Goal: Information Seeking & Learning: Learn about a topic

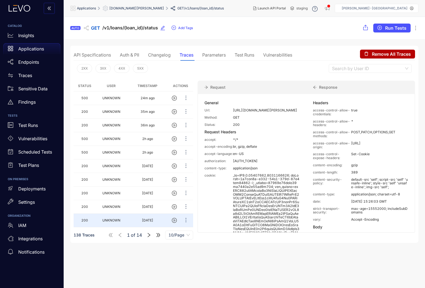
scroll to position [115, 0]
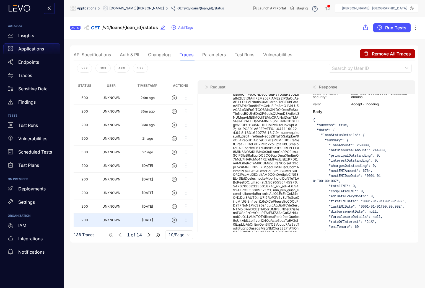
click at [141, 8] on span "[DOMAIN_NAME][PERSON_NAME]" at bounding box center [136, 8] width 55 height 4
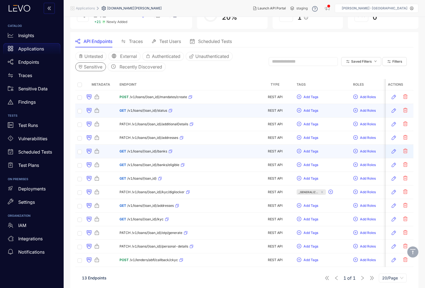
scroll to position [43, 0]
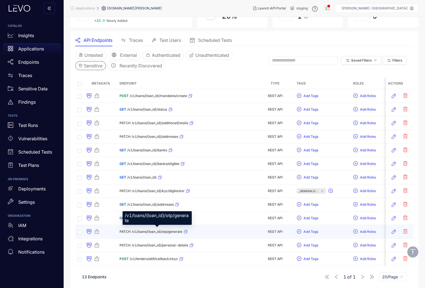
click at [165, 232] on span "/v1/loans/{loan_id}/otp/generate" at bounding box center [157, 232] width 51 height 4
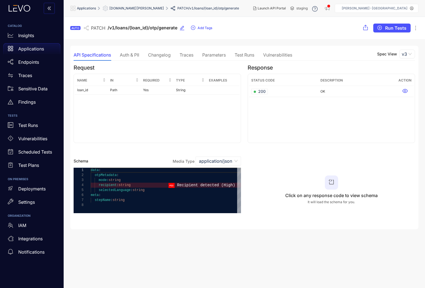
click at [133, 56] on div "Auth & PII" at bounding box center [129, 54] width 19 height 5
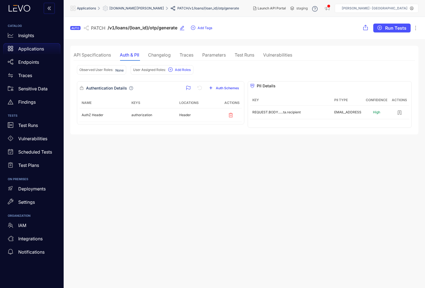
click at [97, 56] on div "API Specifications" at bounding box center [92, 54] width 37 height 5
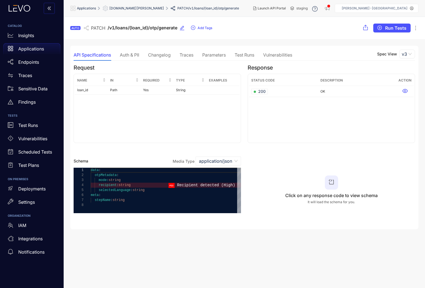
click at [130, 54] on div "Auth & PII" at bounding box center [129, 54] width 19 height 5
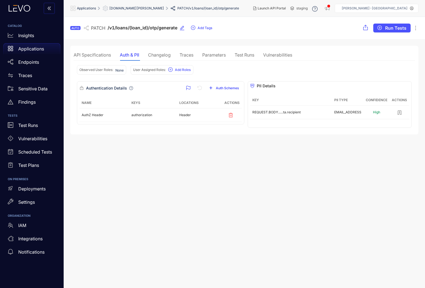
click at [185, 55] on div "Traces" at bounding box center [187, 54] width 14 height 5
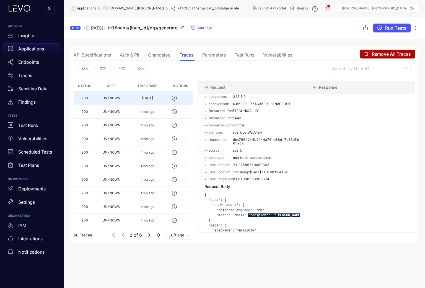
scroll to position [467, 0]
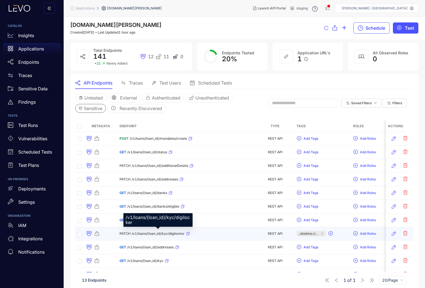
click at [148, 232] on span "/v1/loans/{loan_id}/kyc/digilocker" at bounding box center [158, 234] width 53 height 4
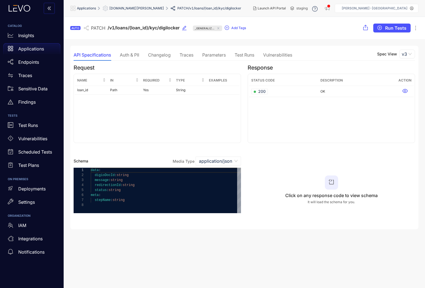
click at [133, 53] on div "Auth & PII" at bounding box center [129, 54] width 19 height 5
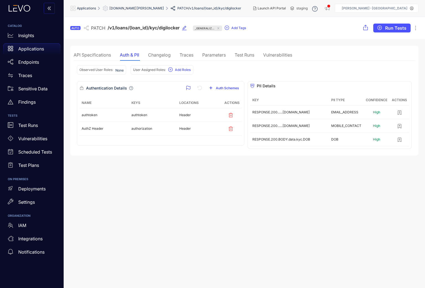
click at [97, 56] on div "API Specifications" at bounding box center [92, 54] width 37 height 5
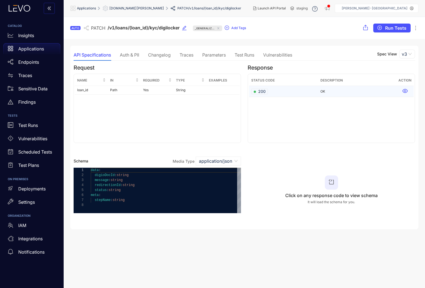
click at [255, 90] on span "200" at bounding box center [260, 92] width 12 height 6
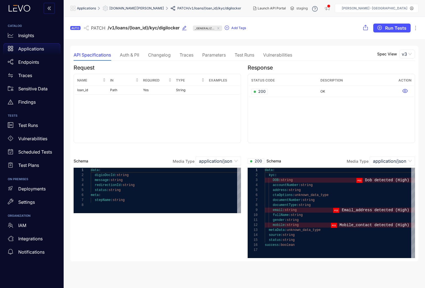
scroll to position [0, 0]
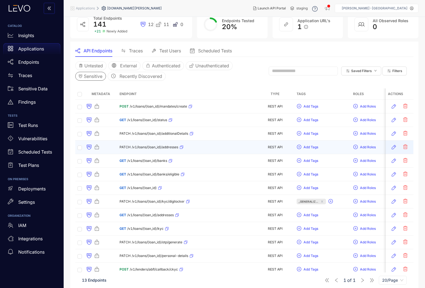
scroll to position [43, 0]
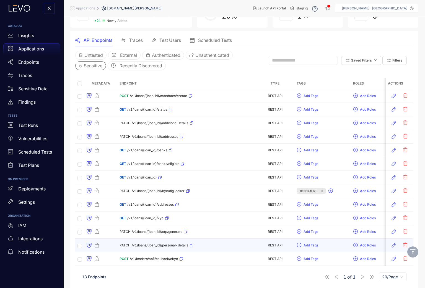
click at [165, 246] on span "/v1/loans/{loan_id}/personal-details" at bounding box center [160, 245] width 56 height 4
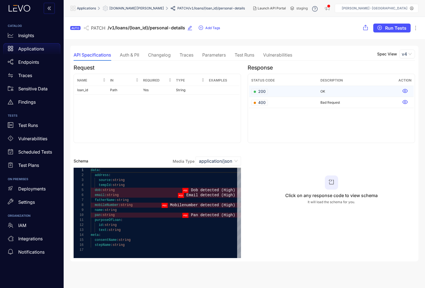
click at [266, 93] on div "200" at bounding box center [259, 92] width 17 height 6
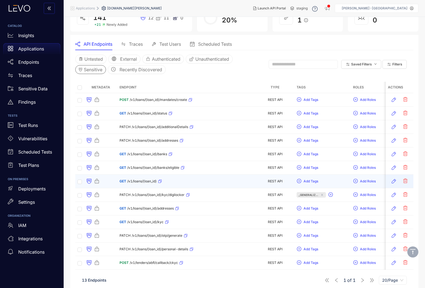
scroll to position [43, 0]
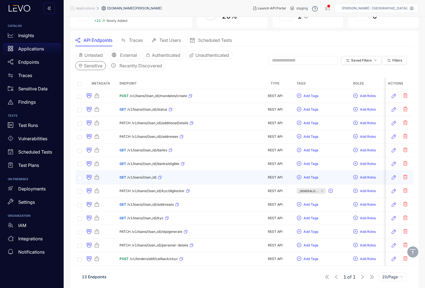
click at [139, 175] on div "GET /v1/loans/{loan_id}" at bounding box center [141, 177] width 42 height 9
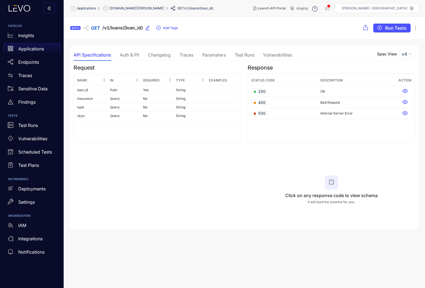
click at [128, 57] on div "Auth & PII" at bounding box center [129, 54] width 19 height 5
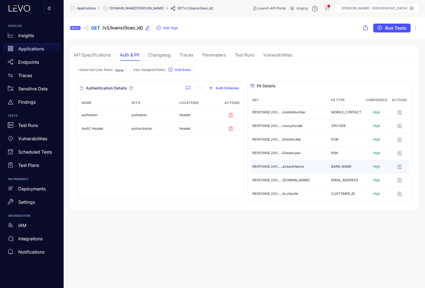
scroll to position [0, 0]
click at [182, 60] on div "Traces" at bounding box center [187, 55] width 14 height 12
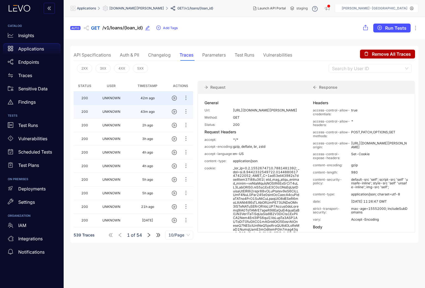
click at [104, 114] on td "UNKNOWN" at bounding box center [112, 112] width 32 height 14
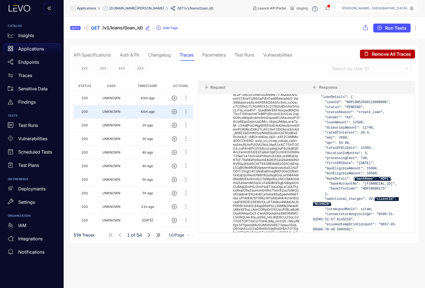
scroll to position [145, 0]
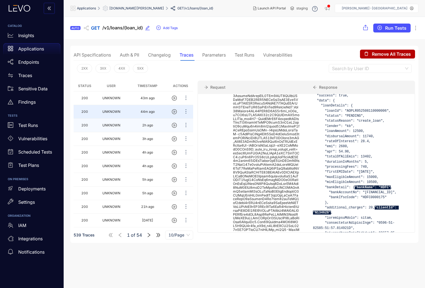
click at [124, 129] on td "UNKNOWN" at bounding box center [112, 126] width 32 height 14
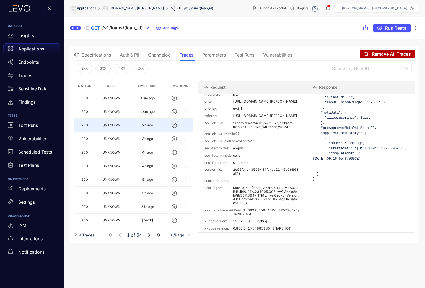
scroll to position [294, 0]
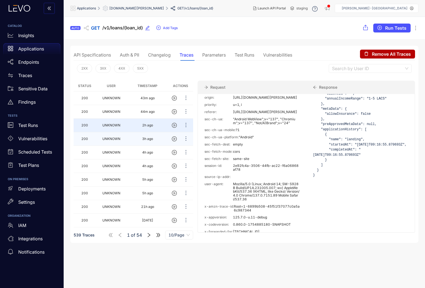
click at [120, 138] on td "UNKNOWN" at bounding box center [112, 139] width 32 height 14
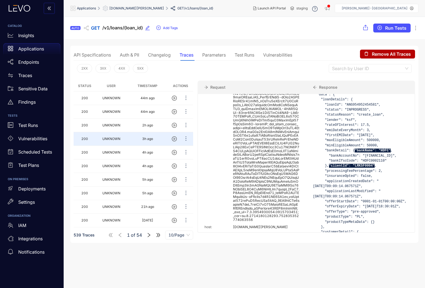
scroll to position [139, 0]
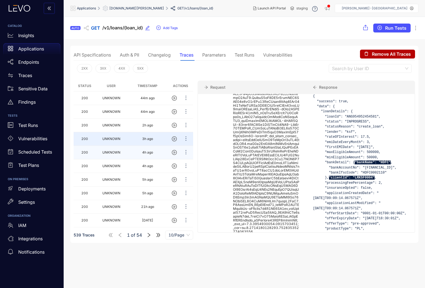
click at [104, 149] on td "UNKNOWN" at bounding box center [112, 153] width 32 height 14
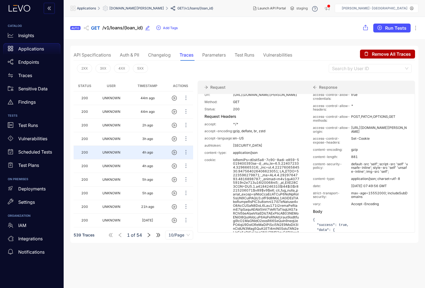
scroll to position [14, 0]
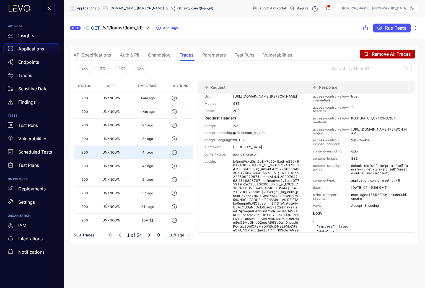
click at [135, 51] on div "Auth & PII" at bounding box center [129, 55] width 19 height 12
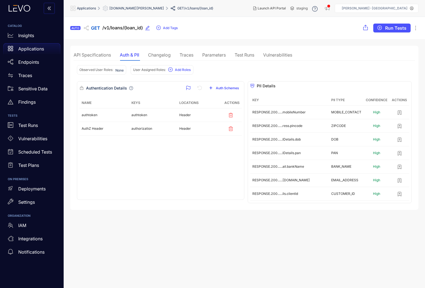
click at [88, 56] on div "API Specifications" at bounding box center [92, 54] width 37 height 5
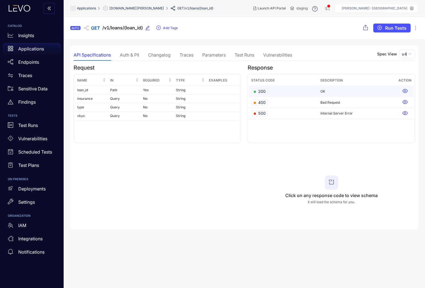
click at [263, 92] on span "200" at bounding box center [260, 92] width 12 height 6
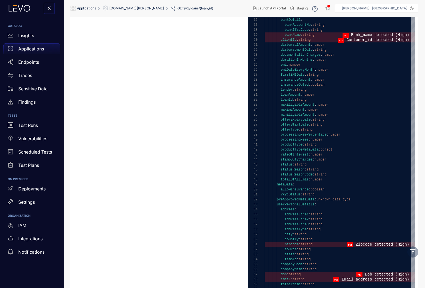
scroll to position [239, 0]
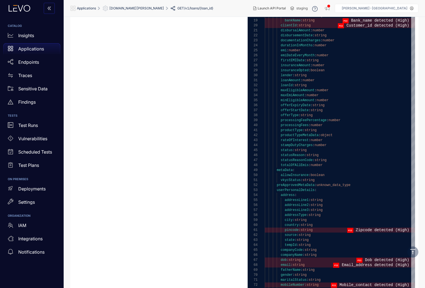
click at [299, 192] on div "userPersonalDetails :" at bounding box center [340, 189] width 150 height 5
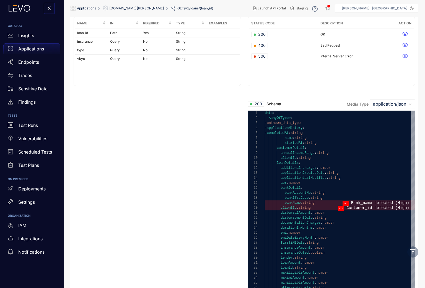
scroll to position [0, 0]
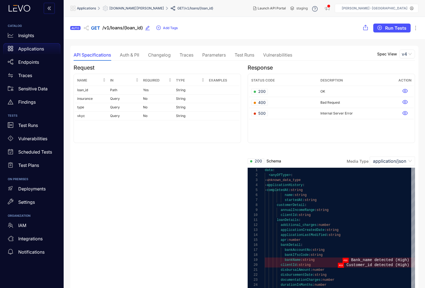
click at [132, 7] on span "[DOMAIN_NAME][PERSON_NAME]" at bounding box center [136, 8] width 55 height 4
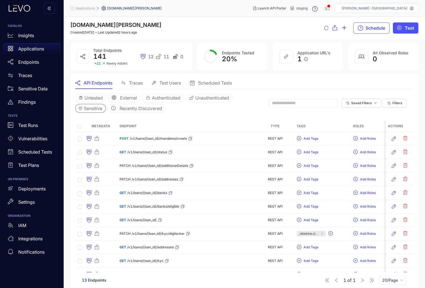
click at [87, 6] on span "Applications" at bounding box center [85, 8] width 19 height 4
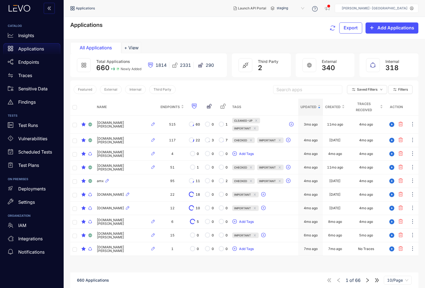
click at [299, 94] on div "Search apps Saved Filters Filters" at bounding box center [344, 90] width 142 height 12
click at [296, 88] on input "search" at bounding box center [308, 89] width 63 height 8
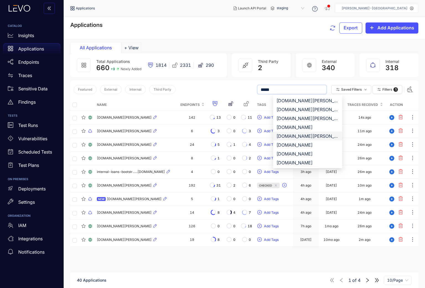
click at [295, 136] on div "[DOMAIN_NAME][PERSON_NAME]" at bounding box center [308, 136] width 63 height 6
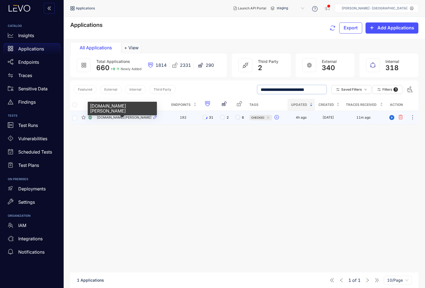
type input "**********"
click at [120, 117] on span "[DOMAIN_NAME][PERSON_NAME]" at bounding box center [124, 117] width 55 height 4
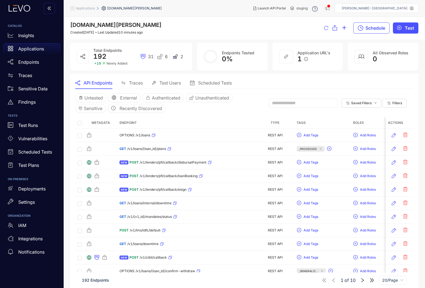
click at [87, 8] on span "Applications" at bounding box center [85, 8] width 19 height 4
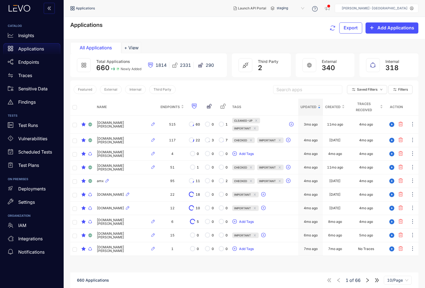
click at [299, 91] on input "search" at bounding box center [308, 89] width 63 height 8
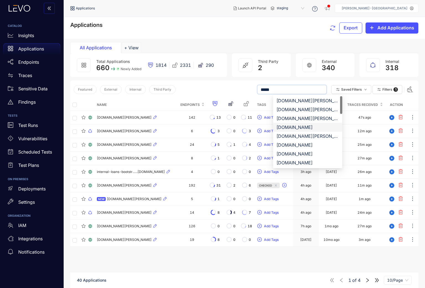
click at [311, 128] on div "[DOMAIN_NAME]" at bounding box center [308, 127] width 63 height 6
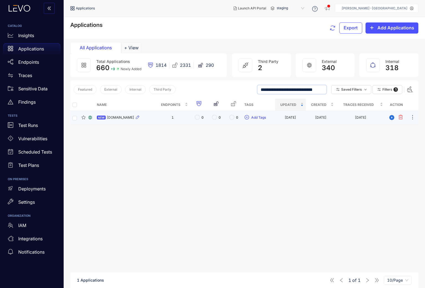
type input "**********"
click at [132, 116] on span "[DOMAIN_NAME]" at bounding box center [120, 117] width 27 height 4
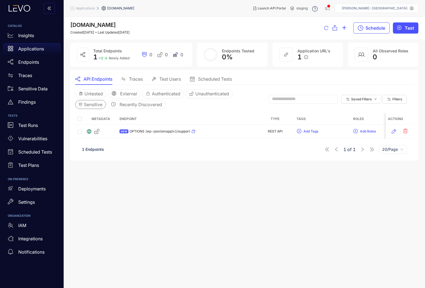
click at [95, 104] on span "Sensitive" at bounding box center [93, 104] width 19 height 5
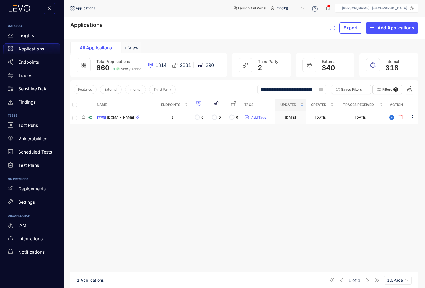
click at [305, 90] on input "**********" at bounding box center [292, 89] width 63 height 8
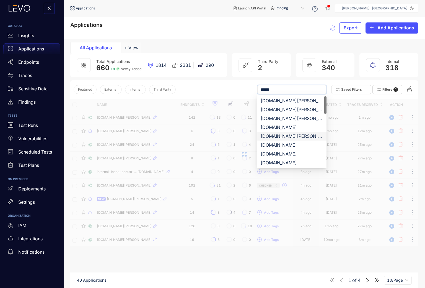
click at [301, 137] on div "[DOMAIN_NAME][PERSON_NAME]" at bounding box center [292, 136] width 63 height 6
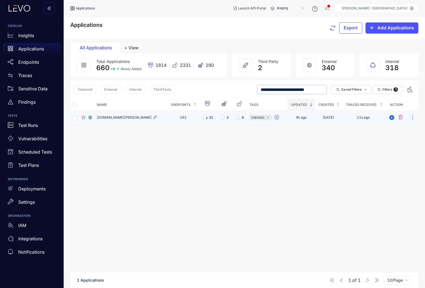
type input "**********"
click at [115, 117] on span "[DOMAIN_NAME][PERSON_NAME]" at bounding box center [124, 117] width 55 height 4
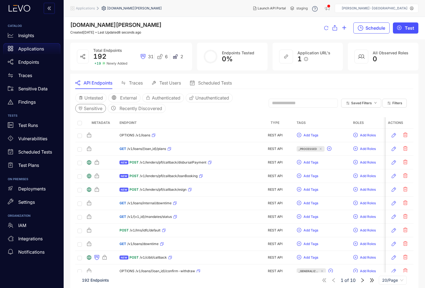
click at [94, 109] on span "Sensitive" at bounding box center [93, 108] width 19 height 5
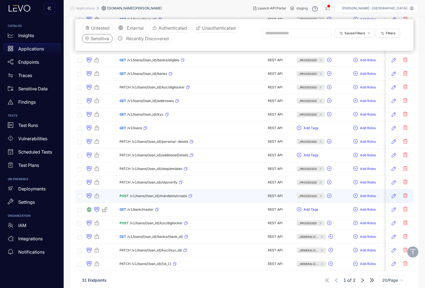
scroll to position [138, 0]
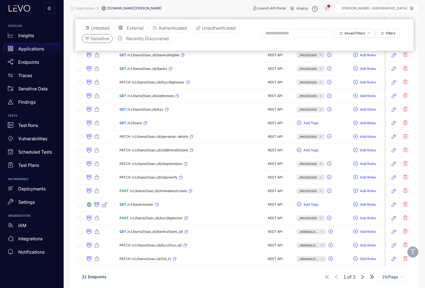
click at [394, 279] on span "20/Page" at bounding box center [392, 277] width 21 height 8
click at [394, 259] on div "50/Page" at bounding box center [392, 257] width 21 height 6
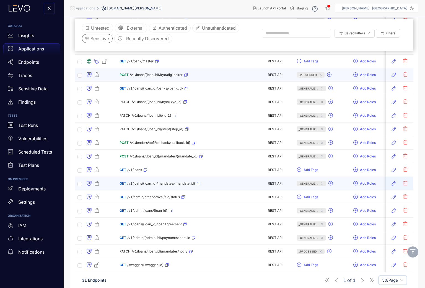
scroll to position [287, 0]
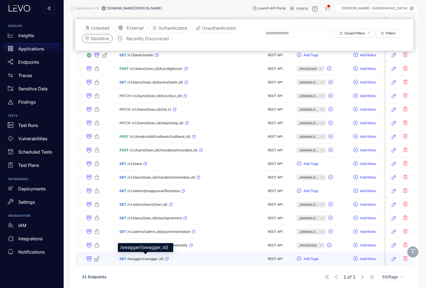
click at [144, 257] on span "/swagger/{swagger_id}" at bounding box center [145, 259] width 36 height 4
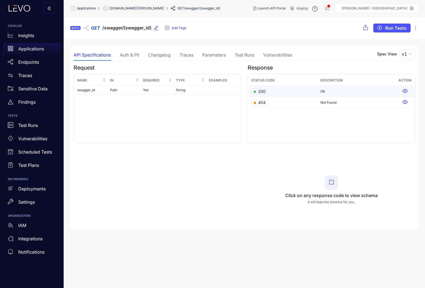
click at [278, 89] on td "200" at bounding box center [283, 91] width 69 height 11
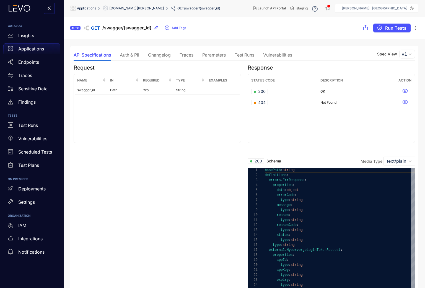
click at [132, 56] on div "Auth & PII" at bounding box center [129, 54] width 19 height 5
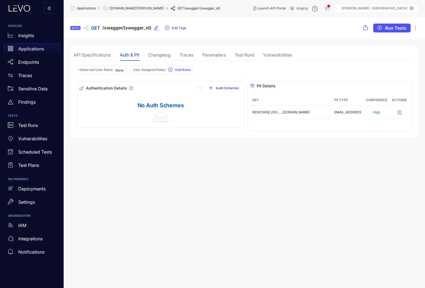
click at [186, 53] on div "Traces" at bounding box center [187, 54] width 14 height 5
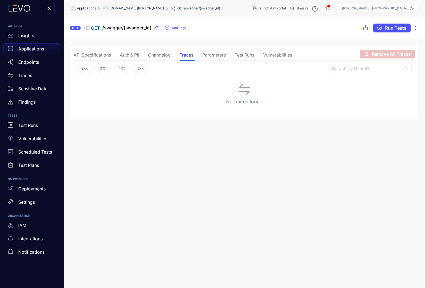
click at [129, 53] on div "Auth & PII" at bounding box center [129, 54] width 19 height 5
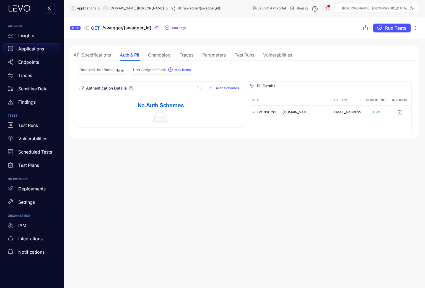
click at [98, 53] on div "API Specifications" at bounding box center [92, 54] width 37 height 5
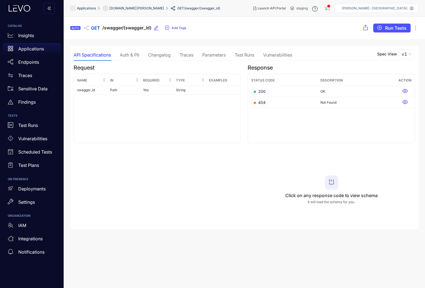
click at [132, 54] on div "Auth & PII" at bounding box center [129, 54] width 19 height 5
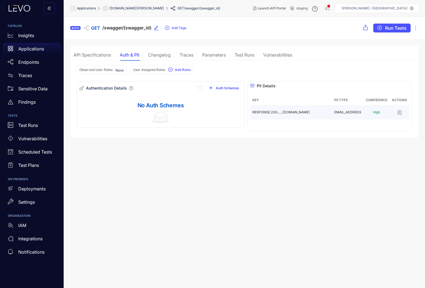
click at [402, 113] on icon "button" at bounding box center [399, 113] width 3 height 4
click at [136, 7] on span "[DOMAIN_NAME][PERSON_NAME]" at bounding box center [136, 8] width 55 height 4
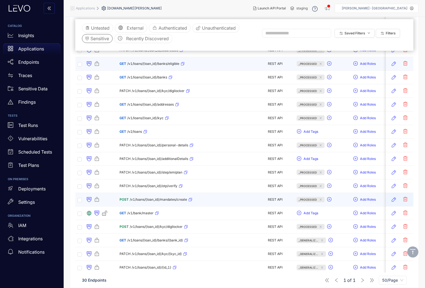
scroll to position [273, 0]
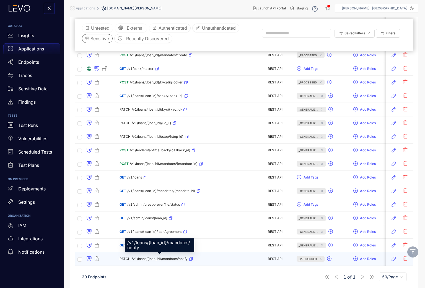
click at [161, 258] on span "/v1/loans/{loan_id}/mandates/notify" at bounding box center [160, 259] width 56 height 4
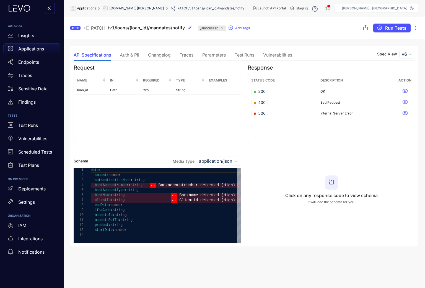
click at [130, 55] on div "Auth & PII" at bounding box center [129, 54] width 19 height 5
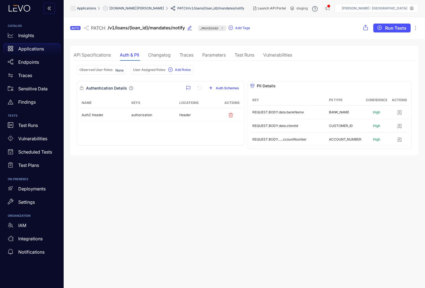
click at [164, 55] on div "Changelog" at bounding box center [159, 54] width 23 height 5
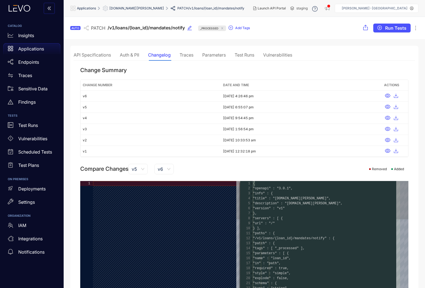
click at [188, 55] on div "Traces" at bounding box center [187, 54] width 14 height 5
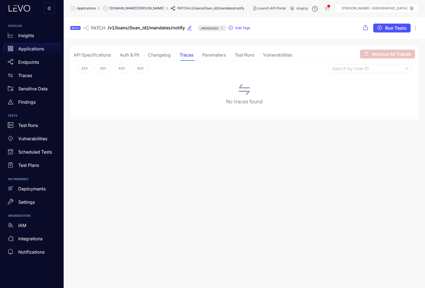
click at [213, 55] on div "Parameters" at bounding box center [214, 54] width 24 height 5
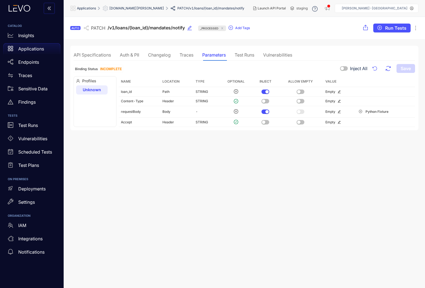
click at [130, 55] on div "Auth & PII" at bounding box center [129, 54] width 19 height 5
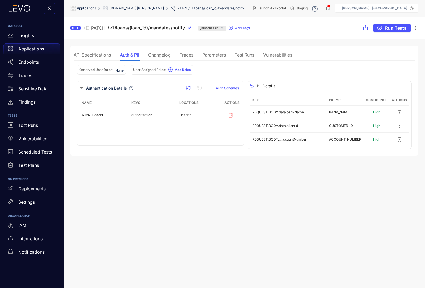
click at [187, 52] on div "Traces" at bounding box center [187, 55] width 14 height 12
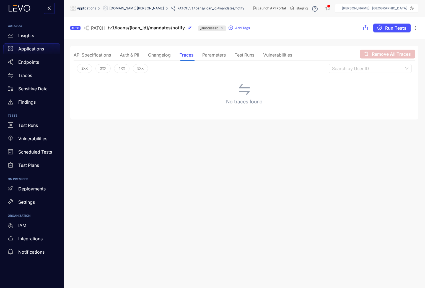
click at [133, 53] on div "Auth & PII" at bounding box center [129, 54] width 19 height 5
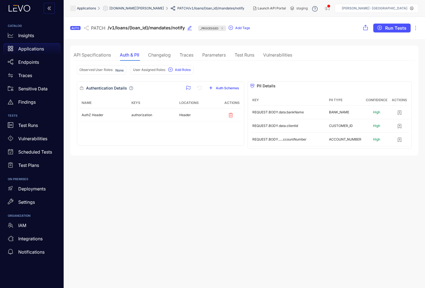
click at [92, 56] on div "API Specifications" at bounding box center [92, 54] width 37 height 5
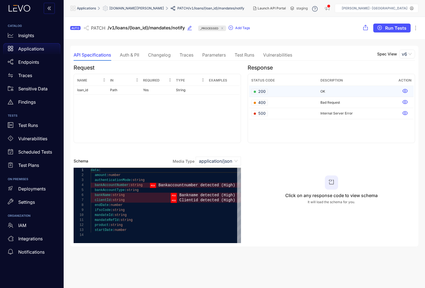
click at [286, 91] on td "200" at bounding box center [283, 91] width 69 height 11
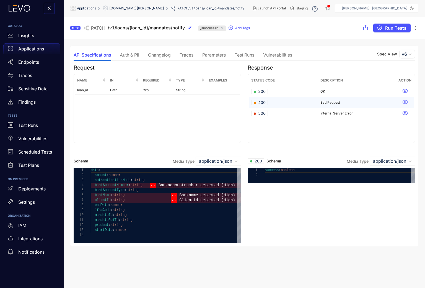
click at [284, 102] on td "400" at bounding box center [283, 102] width 69 height 11
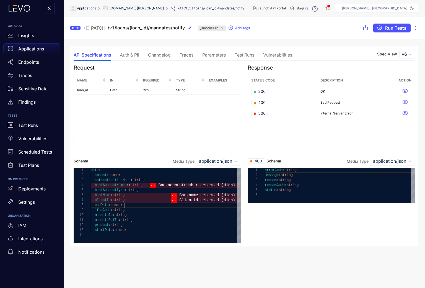
click at [147, 204] on div "endDate : number" at bounding box center [166, 204] width 150 height 5
click at [278, 55] on div "Vulnerabilities" at bounding box center [277, 54] width 29 height 5
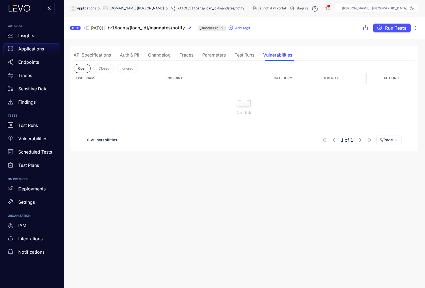
click at [131, 54] on div "Auth & PII" at bounding box center [129, 54] width 19 height 5
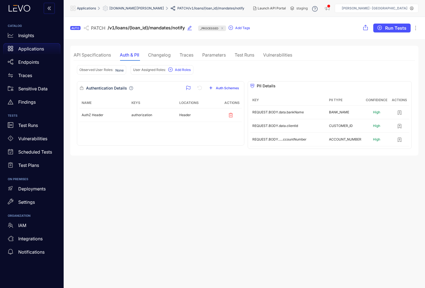
click at [133, 9] on span "[DOMAIN_NAME][PERSON_NAME]" at bounding box center [136, 8] width 55 height 4
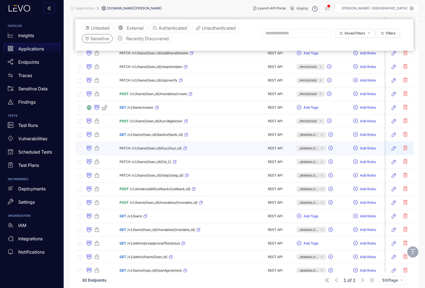
scroll to position [273, 0]
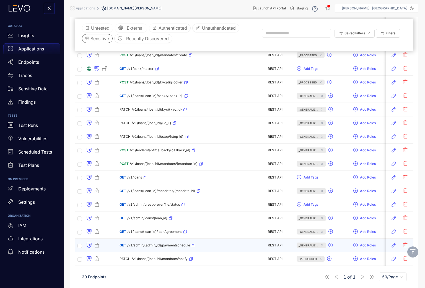
click at [165, 247] on div "GET /v1/admin/{admin_id}/paymentschedule" at bounding box center [158, 245] width 76 height 9
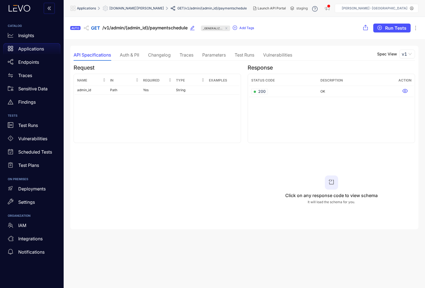
click at [131, 55] on div "Auth & PII" at bounding box center [129, 54] width 19 height 5
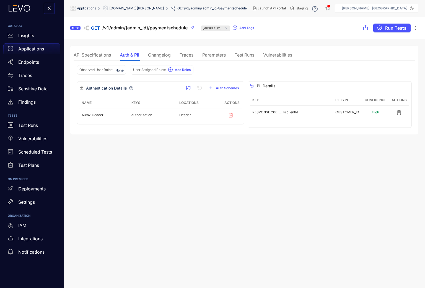
click at [184, 56] on div "Traces" at bounding box center [187, 54] width 14 height 5
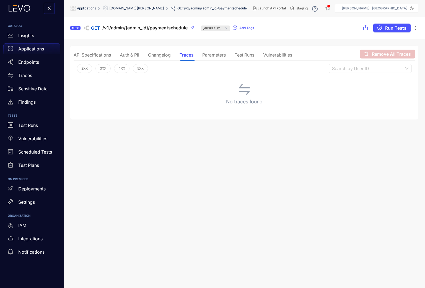
click at [91, 54] on div "API Specifications" at bounding box center [92, 54] width 37 height 5
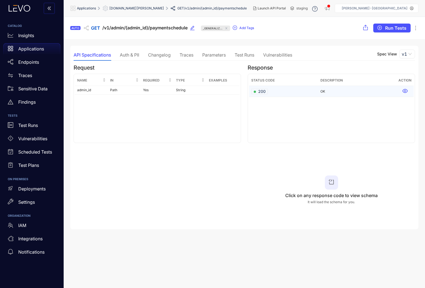
click at [288, 89] on td "200" at bounding box center [283, 91] width 69 height 11
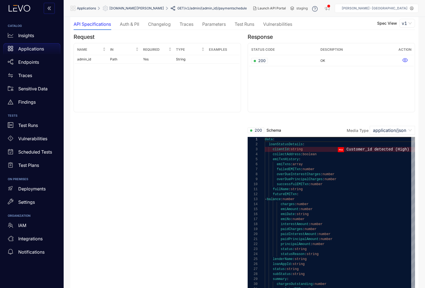
scroll to position [29, 0]
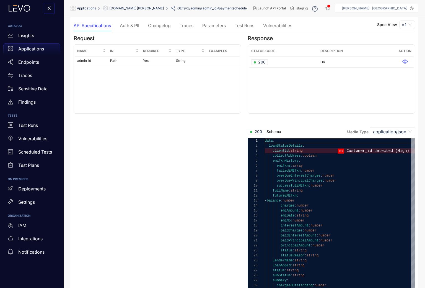
click at [132, 22] on div "Auth & PII" at bounding box center [129, 26] width 19 height 12
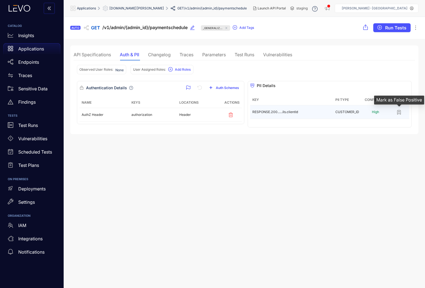
click at [400, 113] on icon "button" at bounding box center [400, 112] width 6 height 6
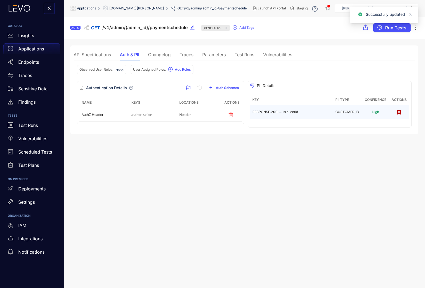
scroll to position [0, 0]
click at [136, 8] on span "[DOMAIN_NAME][PERSON_NAME]" at bounding box center [136, 8] width 55 height 4
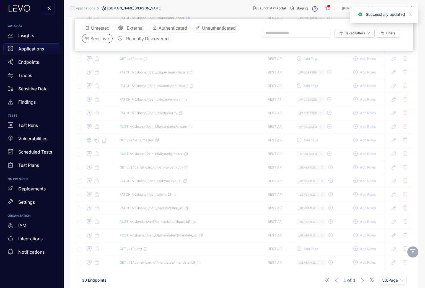
scroll to position [273, 0]
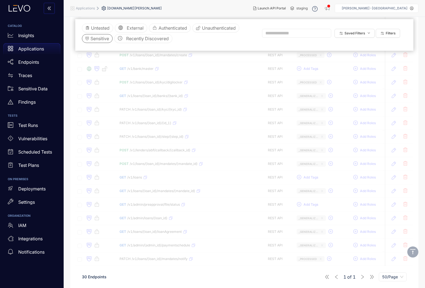
click at [157, 230] on div "Metadata Endpoint Type Tags Roles Discovered Modified Traces Actions NEW POST /…" at bounding box center [244, 56] width 338 height 418
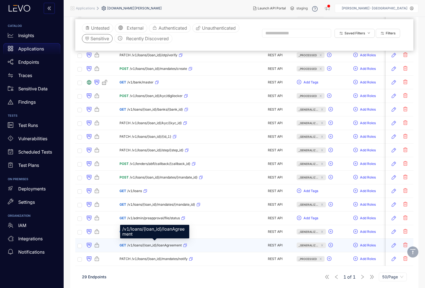
click at [157, 245] on span "/v1/loans/{loan_id}/loanAgreement" at bounding box center [154, 245] width 55 height 4
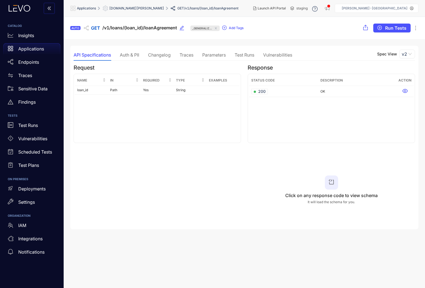
click at [135, 55] on div "Auth & PII" at bounding box center [129, 54] width 19 height 5
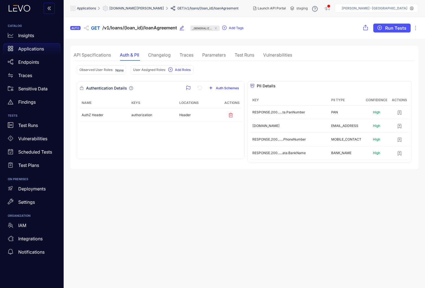
click at [192, 53] on div "Traces" at bounding box center [187, 54] width 14 height 5
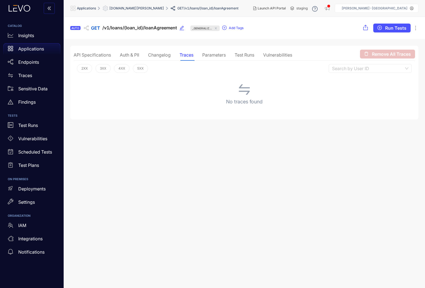
click at [131, 54] on div "Auth & PII" at bounding box center [129, 54] width 19 height 5
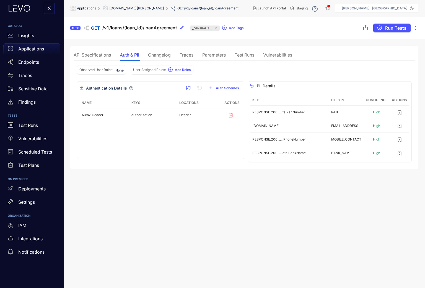
click at [99, 56] on div "API Specifications" at bounding box center [92, 54] width 37 height 5
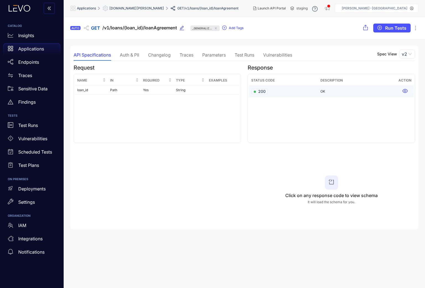
click at [288, 92] on td "200" at bounding box center [283, 91] width 69 height 11
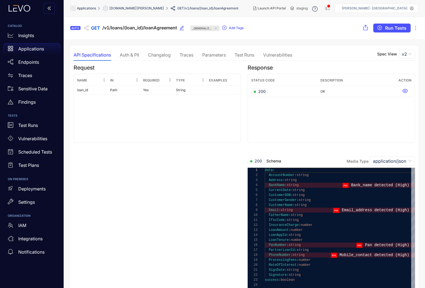
click at [141, 9] on span "[DOMAIN_NAME][PERSON_NAME]" at bounding box center [136, 8] width 55 height 4
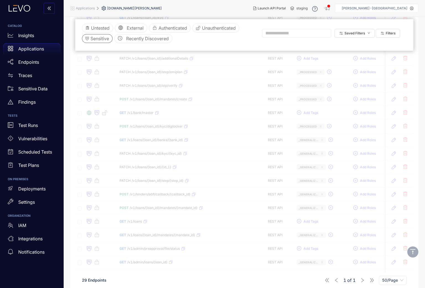
scroll to position [260, 0]
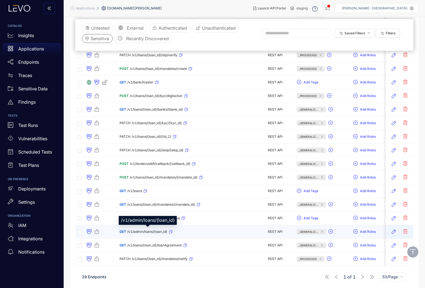
click at [153, 232] on span "/v1/admin/loans/{loan_id}" at bounding box center [147, 232] width 40 height 4
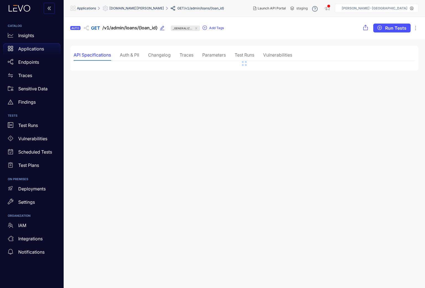
scroll to position [0, 0]
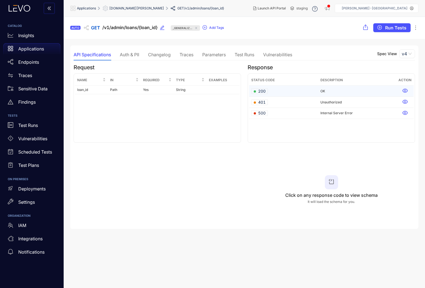
click at [262, 89] on span "200" at bounding box center [260, 91] width 12 height 6
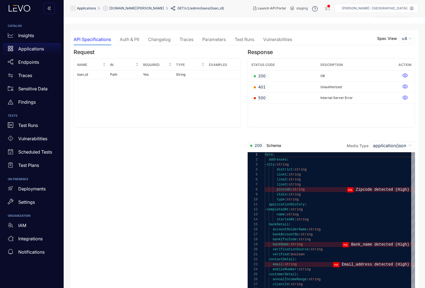
scroll to position [0, 0]
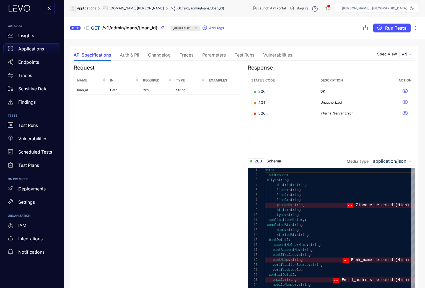
click at [133, 56] on div "Auth & PII" at bounding box center [129, 54] width 19 height 5
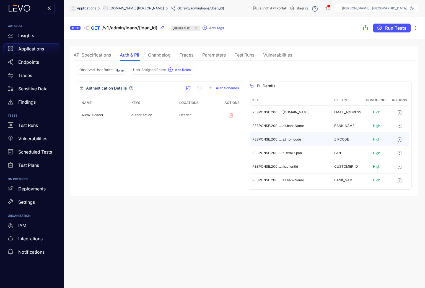
click at [399, 142] on icon "button" at bounding box center [400, 140] width 6 height 6
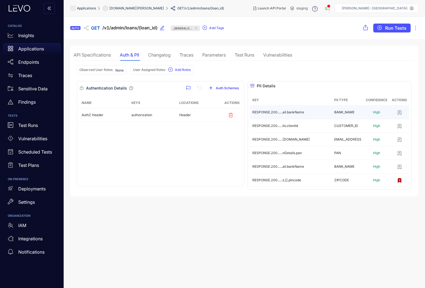
click at [402, 113] on icon "button" at bounding box center [400, 113] width 6 height 6
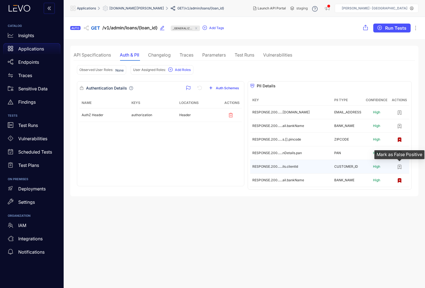
click at [400, 168] on icon "button" at bounding box center [400, 167] width 6 height 6
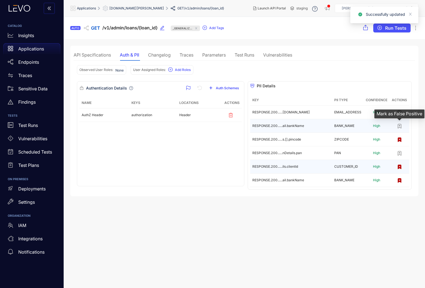
click at [401, 127] on icon "button" at bounding box center [400, 126] width 6 height 6
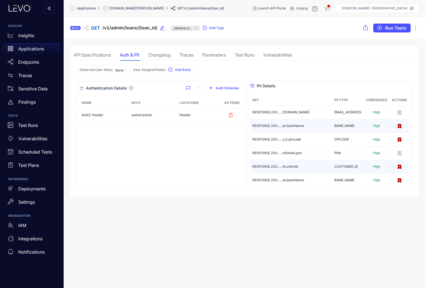
click at [103, 55] on div "API Specifications" at bounding box center [92, 54] width 37 height 5
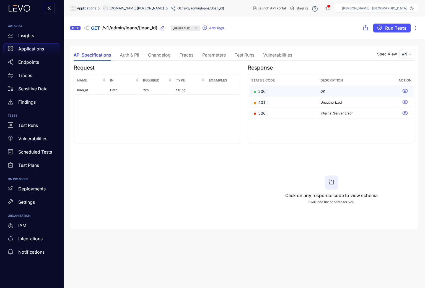
click at [264, 90] on span "200" at bounding box center [260, 92] width 12 height 6
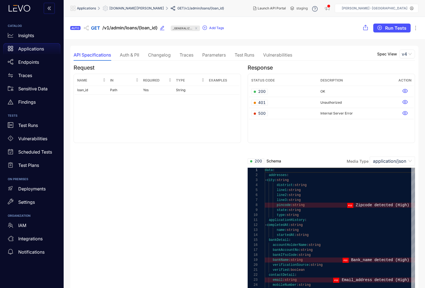
click at [141, 8] on span "[DOMAIN_NAME][PERSON_NAME]" at bounding box center [136, 8] width 55 height 4
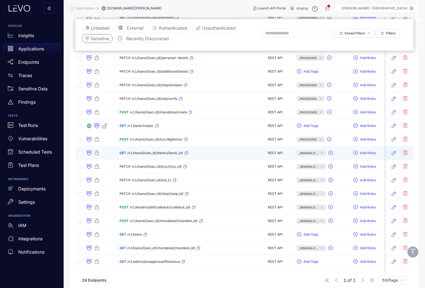
scroll to position [260, 0]
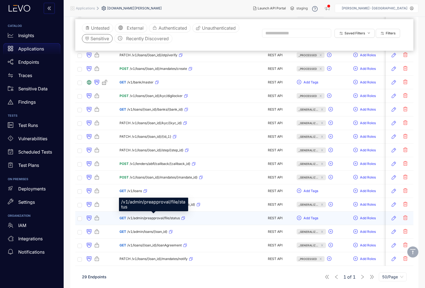
click at [154, 219] on span "/v1/admin/preapproval/file/status" at bounding box center [153, 218] width 53 height 4
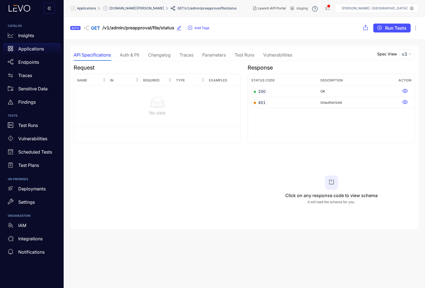
click at [123, 55] on div "Auth & PII" at bounding box center [129, 54] width 19 height 5
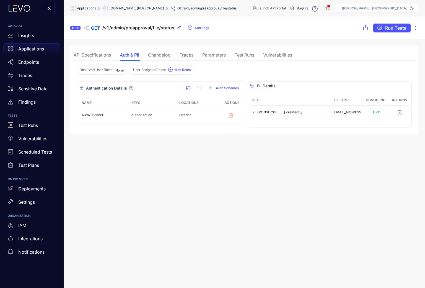
click at [97, 56] on div "API Specifications" at bounding box center [92, 54] width 37 height 5
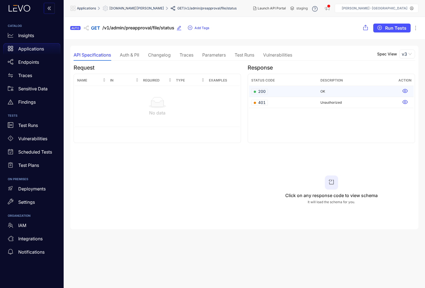
click at [261, 89] on span "200" at bounding box center [260, 92] width 12 height 6
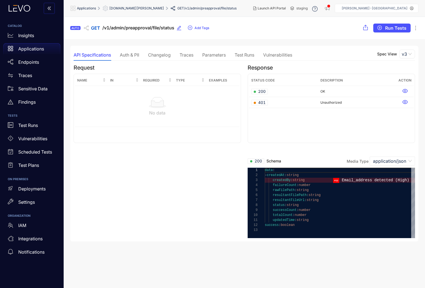
click at [129, 56] on div "Auth & PII" at bounding box center [129, 54] width 19 height 5
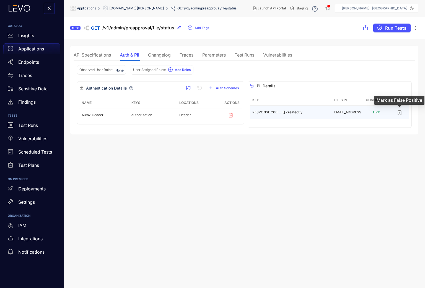
click at [402, 112] on icon "button" at bounding box center [400, 113] width 6 height 6
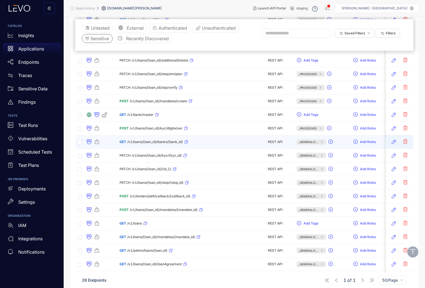
scroll to position [246, 0]
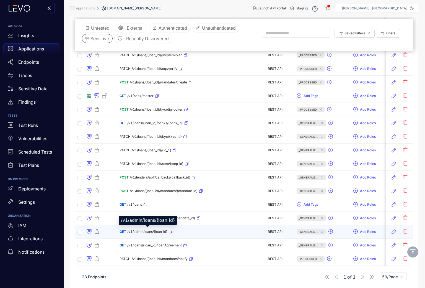
click at [151, 231] on span "/v1/admin/loans/{loan_id}" at bounding box center [147, 232] width 40 height 4
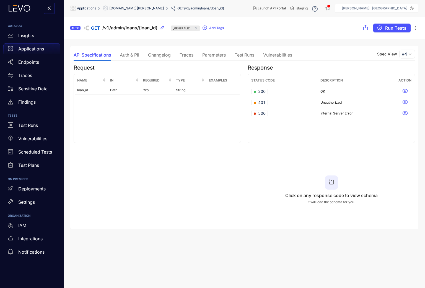
click at [130, 54] on div "Auth & PII" at bounding box center [129, 54] width 19 height 5
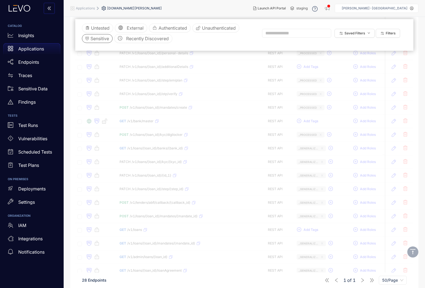
scroll to position [246, 0]
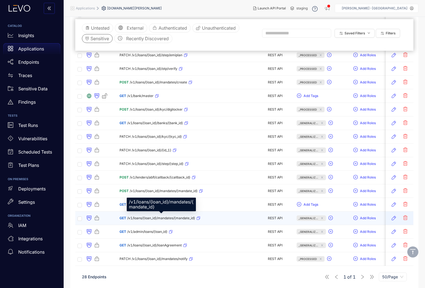
click at [165, 219] on span "/v1/loans/{loan_id}/mandates/{mandate_id}" at bounding box center [161, 218] width 68 height 4
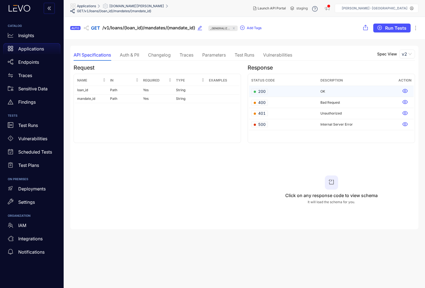
click at [267, 91] on div "200" at bounding box center [259, 92] width 17 height 6
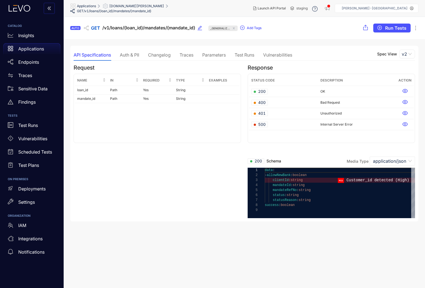
click at [134, 55] on div "Auth & PII" at bounding box center [129, 54] width 19 height 5
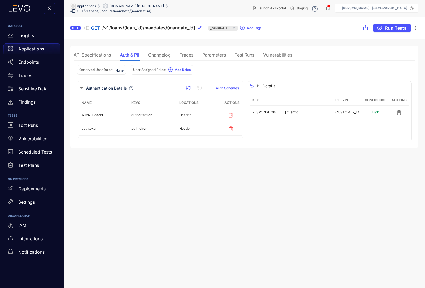
click at [188, 54] on div "Traces" at bounding box center [187, 54] width 14 height 5
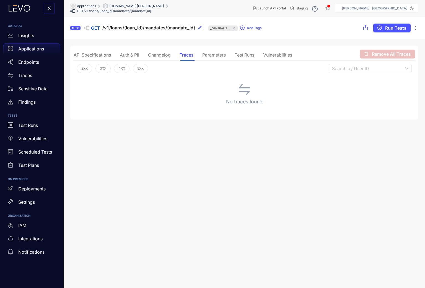
click at [128, 57] on div "Auth & PII" at bounding box center [129, 54] width 19 height 5
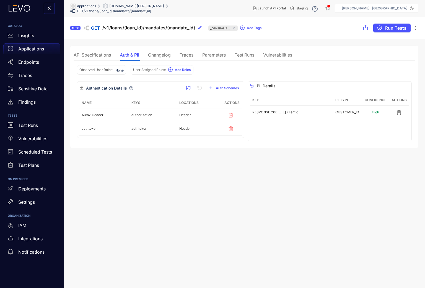
click at [95, 54] on div "API Specifications" at bounding box center [92, 54] width 37 height 5
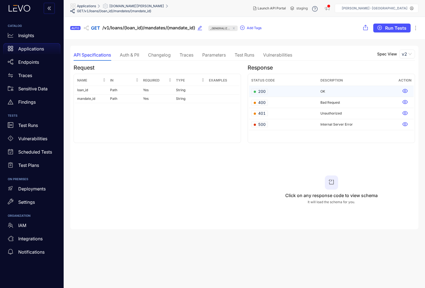
click at [262, 89] on span "200" at bounding box center [260, 92] width 12 height 6
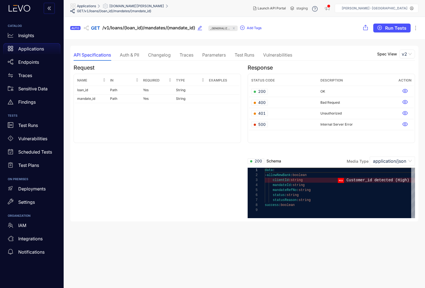
click at [133, 55] on div "Auth & PII" at bounding box center [129, 54] width 19 height 5
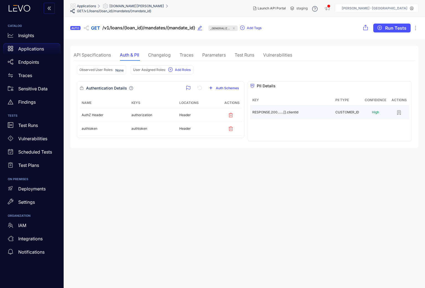
click at [398, 113] on icon "button" at bounding box center [399, 113] width 3 height 4
click at [143, 8] on span "[DOMAIN_NAME][PERSON_NAME]" at bounding box center [136, 6] width 55 height 4
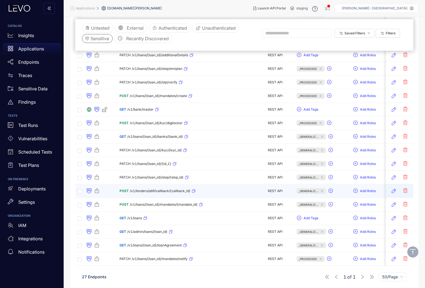
scroll to position [233, 0]
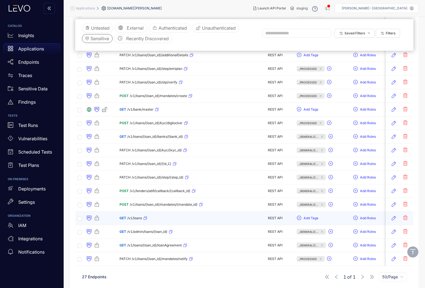
click at [134, 216] on div "GET /v1/loans" at bounding box center [134, 218] width 28 height 9
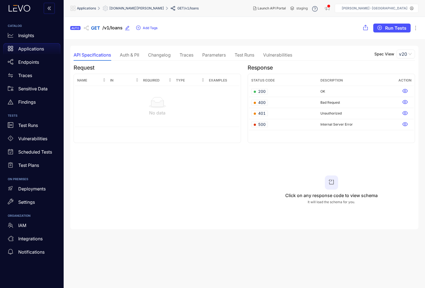
click at [134, 54] on div "Auth & PII" at bounding box center [129, 54] width 19 height 5
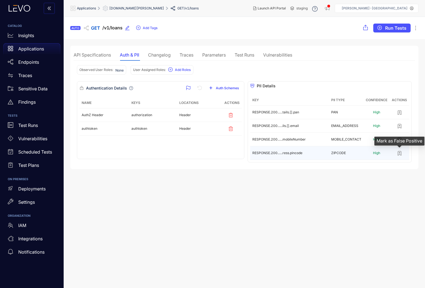
click at [400, 153] on icon "button" at bounding box center [400, 153] width 6 height 6
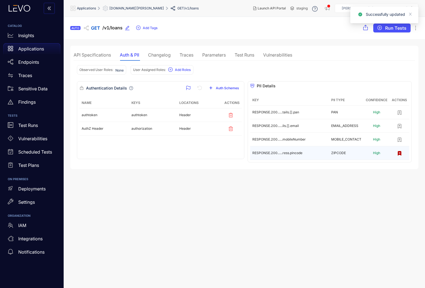
click at [100, 55] on div "API Specifications" at bounding box center [92, 54] width 37 height 5
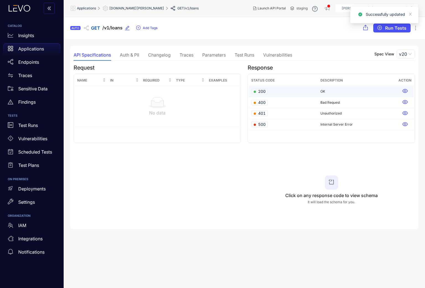
click at [333, 91] on td "OK" at bounding box center [357, 91] width 78 height 11
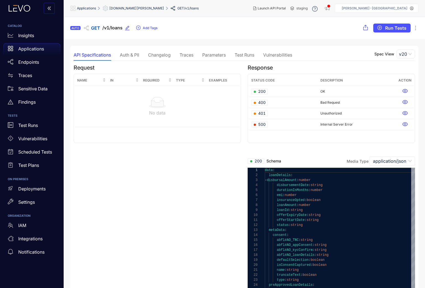
click at [135, 10] on span "[DOMAIN_NAME][PERSON_NAME]" at bounding box center [136, 8] width 55 height 4
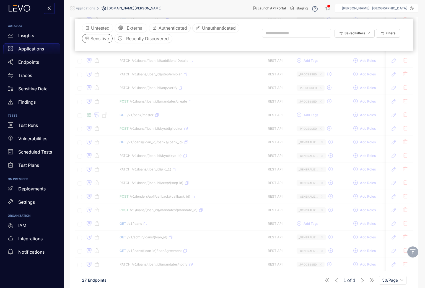
scroll to position [233, 0]
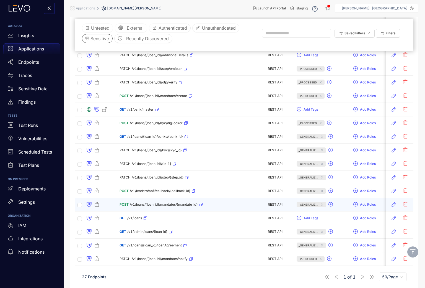
click at [172, 203] on span "/v1/loans/{loan_id}/mandates/{mandate_id}" at bounding box center [164, 204] width 68 height 4
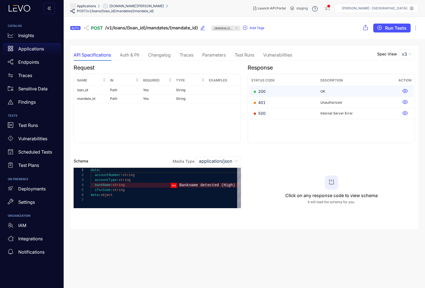
click at [279, 92] on td "200" at bounding box center [283, 91] width 69 height 11
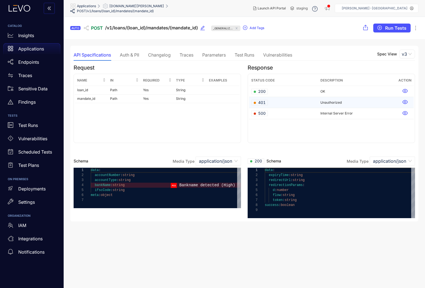
click at [280, 102] on td "401" at bounding box center [283, 102] width 69 height 11
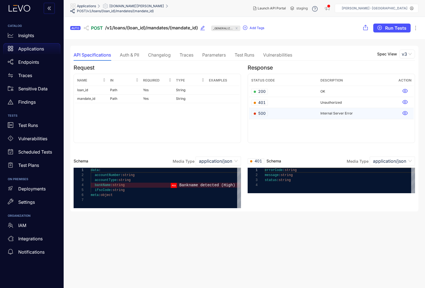
click at [283, 113] on td "500" at bounding box center [283, 113] width 69 height 11
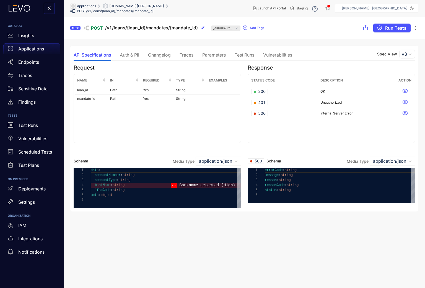
click at [128, 53] on div "Auth & PII" at bounding box center [129, 54] width 19 height 5
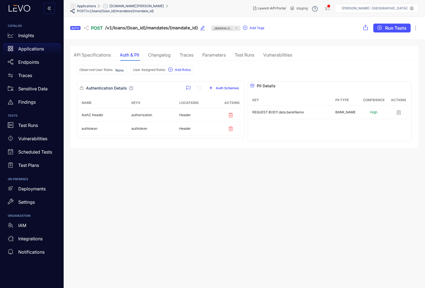
click at [133, 8] on span "[DOMAIN_NAME][PERSON_NAME]" at bounding box center [136, 6] width 55 height 4
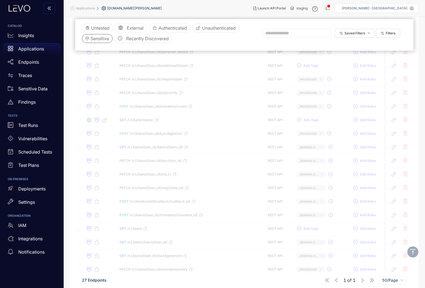
scroll to position [233, 0]
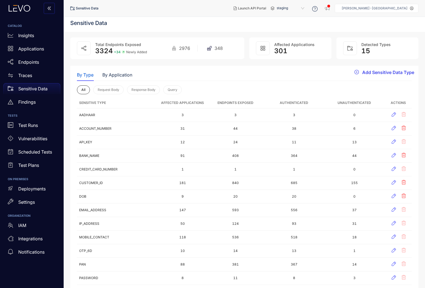
click at [389, 70] on span "Add Sensitive Data Type" at bounding box center [389, 72] width 52 height 5
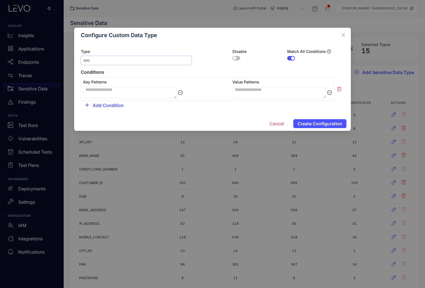
click at [153, 57] on input "text" at bounding box center [136, 60] width 111 height 9
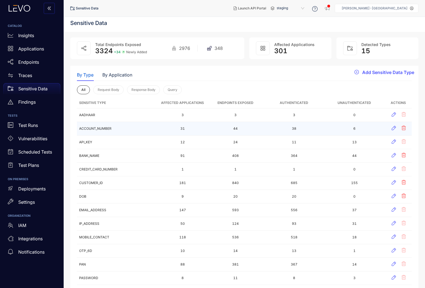
click at [90, 127] on td "ACCOUNT_NUMBER" at bounding box center [117, 129] width 81 height 14
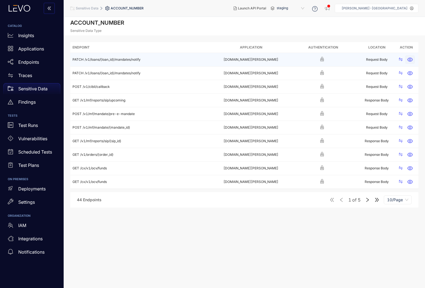
click at [414, 60] on button "button" at bounding box center [410, 59] width 10 height 9
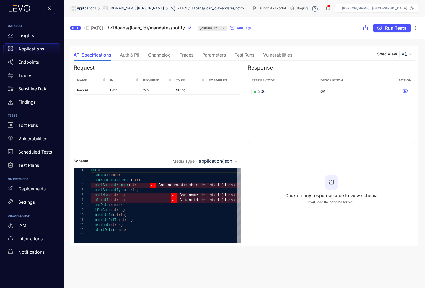
click at [284, 56] on div "Vulnerabilities" at bounding box center [277, 54] width 29 height 5
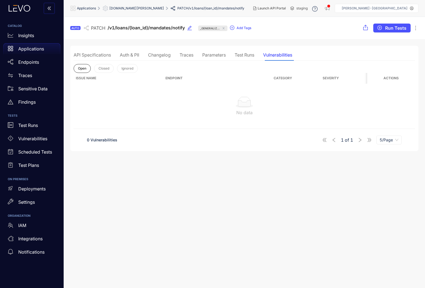
click at [97, 54] on div "API Specifications" at bounding box center [92, 54] width 37 height 5
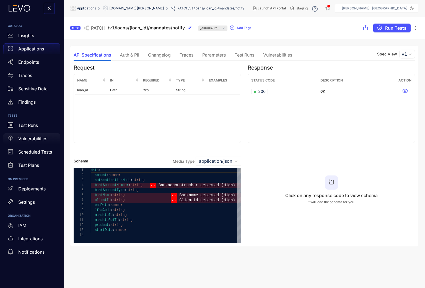
click at [31, 139] on p "Vulnerabilities" at bounding box center [32, 138] width 29 height 5
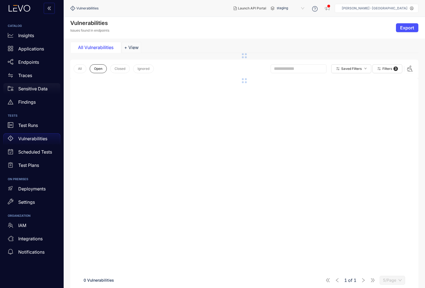
click at [42, 90] on p "Sensitive Data" at bounding box center [32, 88] width 29 height 5
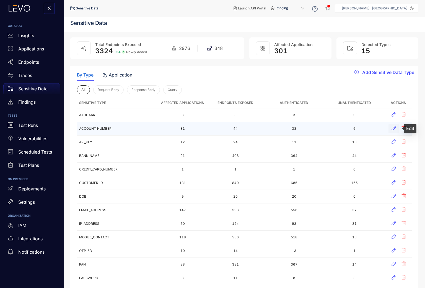
click at [392, 129] on icon "button" at bounding box center [394, 128] width 6 height 6
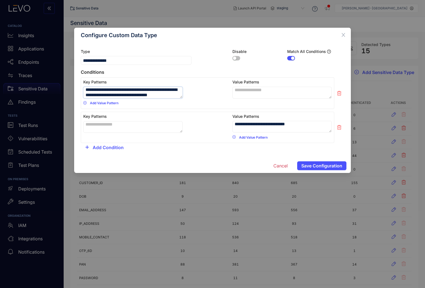
click at [160, 94] on textarea "**********" at bounding box center [132, 93] width 99 height 12
click at [285, 166] on span "Cancel" at bounding box center [281, 165] width 14 height 5
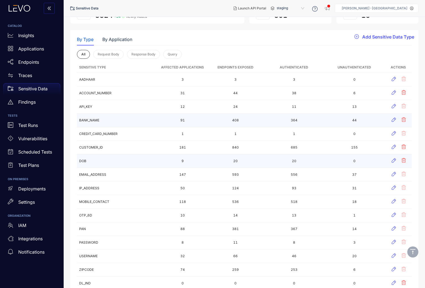
scroll to position [35, 0]
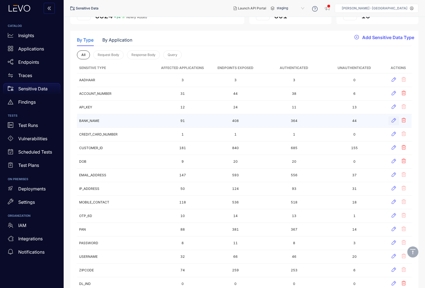
click at [391, 120] on button "button" at bounding box center [394, 120] width 11 height 9
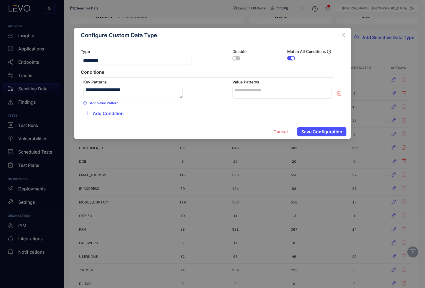
click at [240, 59] on button "button" at bounding box center [237, 58] width 8 height 4
click at [315, 133] on span "Save Configuration" at bounding box center [322, 131] width 41 height 5
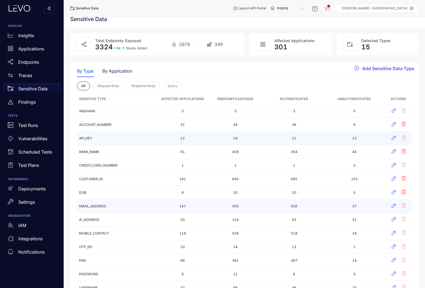
scroll to position [0, 0]
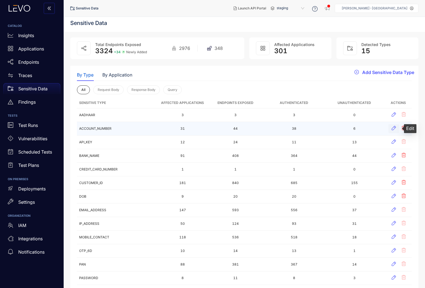
click at [395, 127] on icon "button" at bounding box center [394, 128] width 6 height 6
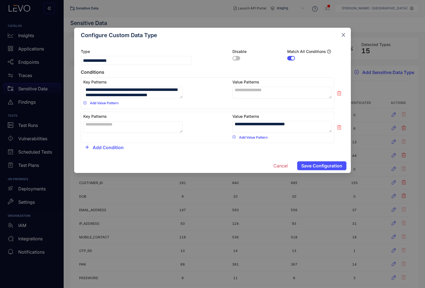
click at [344, 36] on icon "close" at bounding box center [343, 34] width 5 height 5
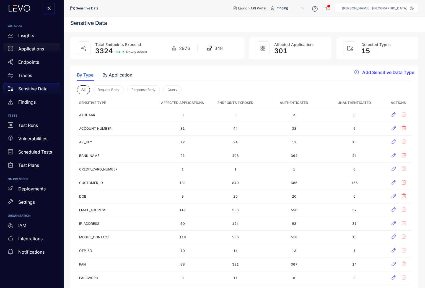
click at [38, 49] on p "Applications" at bounding box center [31, 48] width 26 height 5
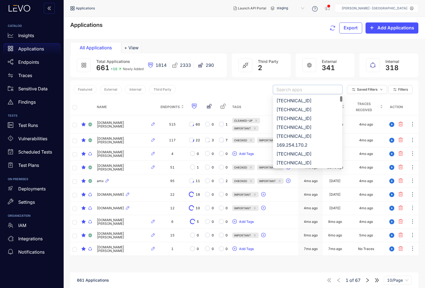
click at [316, 87] on input "search" at bounding box center [308, 89] width 63 height 8
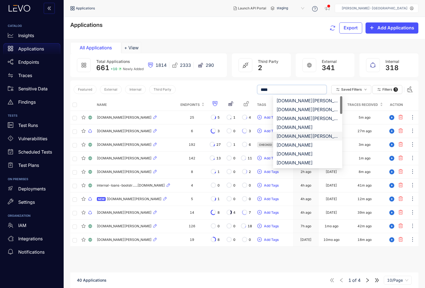
click at [315, 136] on div "[DOMAIN_NAME][PERSON_NAME]" at bounding box center [308, 136] width 63 height 6
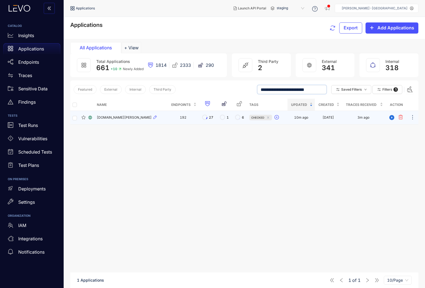
type input "**********"
click at [119, 114] on div "[DOMAIN_NAME][PERSON_NAME]" at bounding box center [131, 117] width 69 height 7
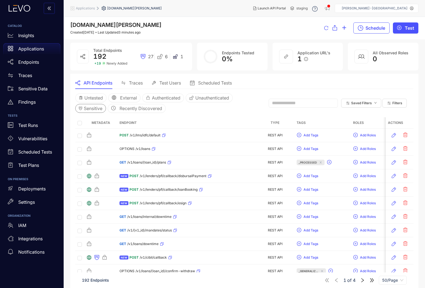
click at [95, 108] on span "Sensitive" at bounding box center [93, 108] width 19 height 5
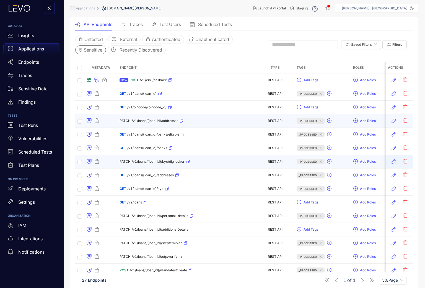
scroll to position [233, 0]
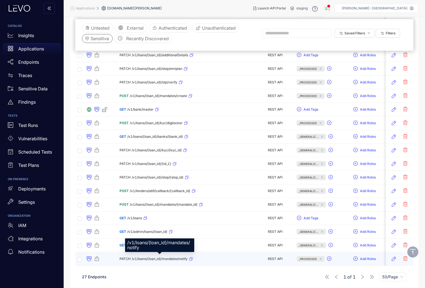
click at [165, 258] on span "/v1/loans/{loan_id}/mandates/notify" at bounding box center [160, 259] width 56 height 4
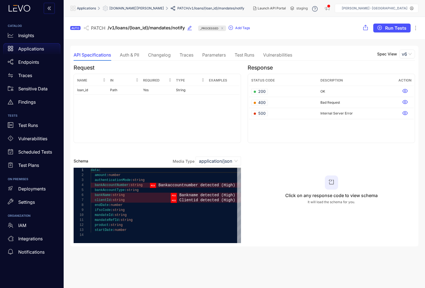
click at [132, 55] on div "Auth & PII" at bounding box center [129, 54] width 19 height 5
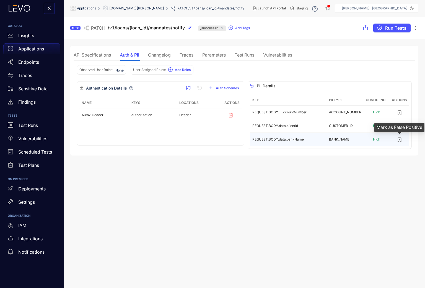
click at [401, 141] on icon "button" at bounding box center [400, 140] width 6 height 6
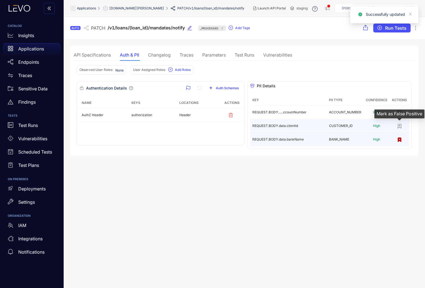
click at [400, 126] on icon "button" at bounding box center [399, 126] width 3 height 4
click at [99, 56] on div "API Specifications" at bounding box center [92, 54] width 37 height 5
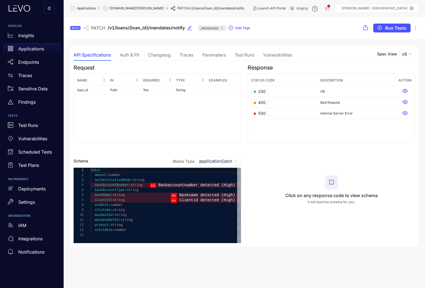
click at [135, 9] on span "[DOMAIN_NAME][PERSON_NAME]" at bounding box center [136, 8] width 55 height 4
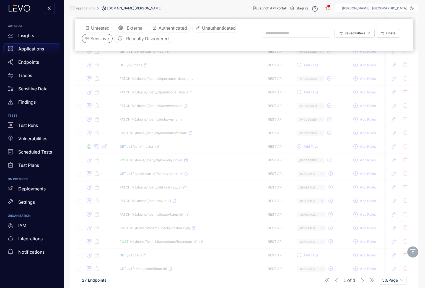
scroll to position [233, 0]
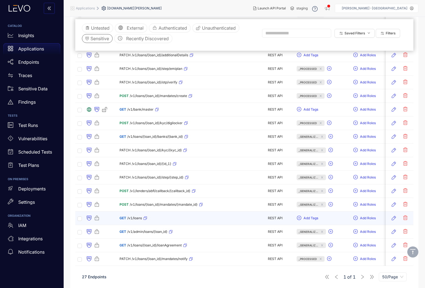
click at [134, 215] on div "GET /v1/loans" at bounding box center [134, 218] width 28 height 9
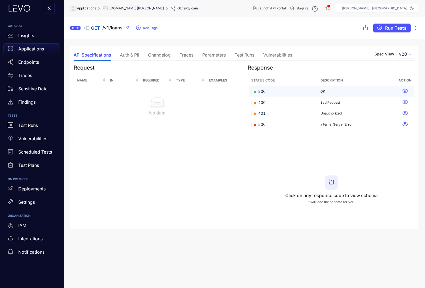
click at [265, 90] on span "200" at bounding box center [260, 92] width 12 height 6
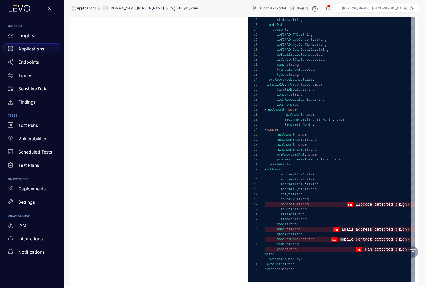
scroll to position [205, 0]
click at [292, 186] on span "addressLine3" at bounding box center [293, 184] width 24 height 4
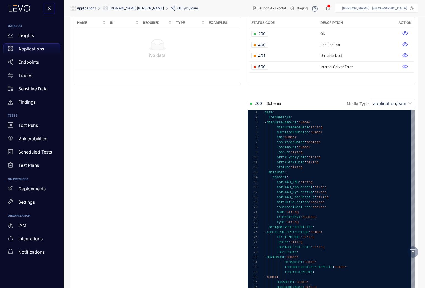
scroll to position [0, 0]
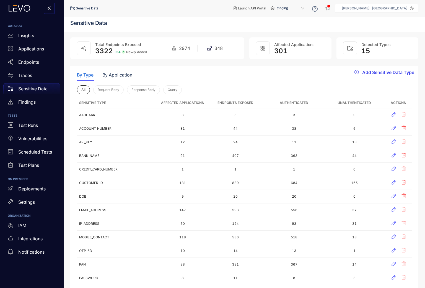
click at [380, 75] on button "Add Sensitive Data Type" at bounding box center [385, 72] width 68 height 9
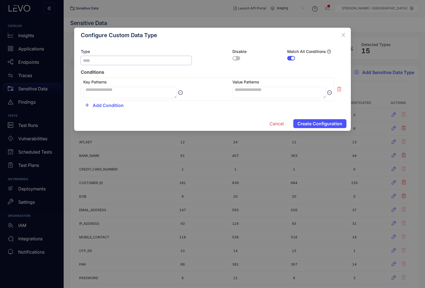
click at [127, 60] on input "text" at bounding box center [136, 60] width 111 height 9
type input "**********"
click at [104, 90] on textarea at bounding box center [130, 93] width 94 height 12
paste textarea "**********"
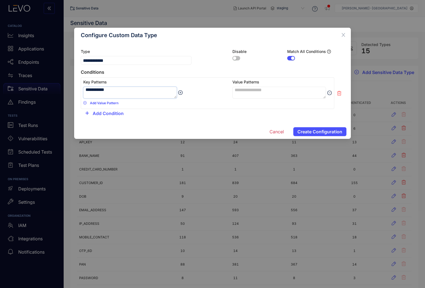
click at [115, 92] on textarea "**********" at bounding box center [130, 93] width 94 height 12
type textarea "**********"
click at [109, 106] on button "Add Value Pattern" at bounding box center [100, 103] width 35 height 7
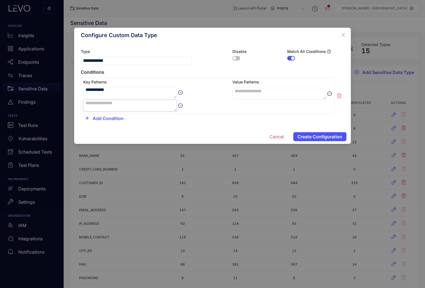
click at [116, 104] on textarea at bounding box center [130, 106] width 94 height 12
click at [118, 91] on textarea "**********" at bounding box center [130, 93] width 94 height 12
click at [274, 137] on span "Cancel" at bounding box center [277, 136] width 14 height 5
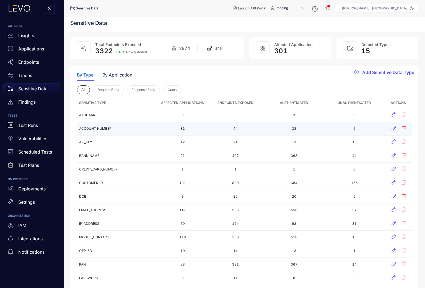
click at [113, 129] on td "ACCOUNT_NUMBER" at bounding box center [117, 129] width 81 height 14
click at [395, 128] on icon "button" at bounding box center [394, 128] width 4 height 4
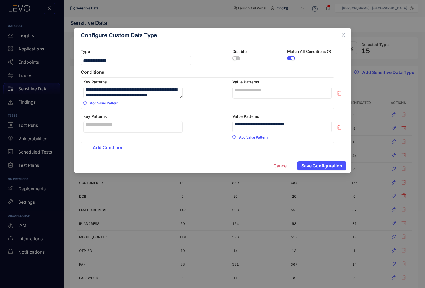
scroll to position [5, 0]
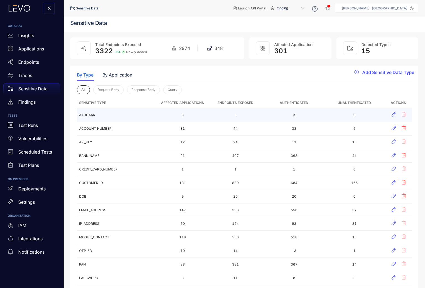
click at [93, 114] on td "AADHAAR" at bounding box center [117, 115] width 81 height 14
click at [394, 113] on icon "button" at bounding box center [394, 114] width 4 height 4
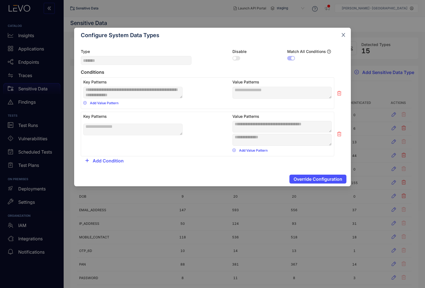
click at [345, 34] on icon "close" at bounding box center [344, 35] width 4 height 4
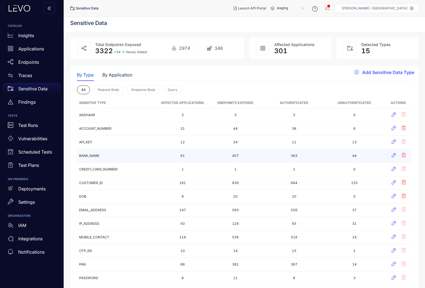
scroll to position [8, 0]
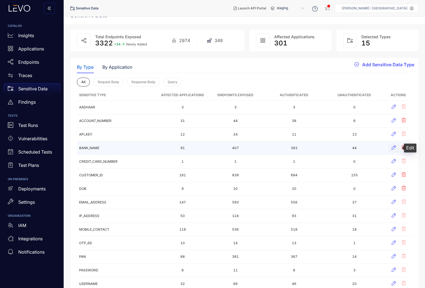
click at [393, 145] on icon "button" at bounding box center [394, 148] width 6 height 6
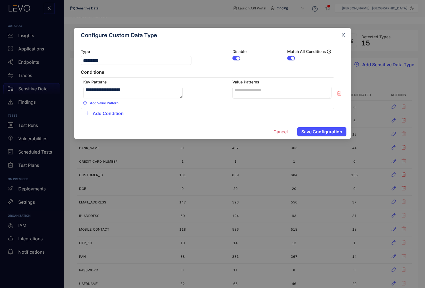
click at [345, 36] on icon "close" at bounding box center [343, 34] width 5 height 5
